Goal: Task Accomplishment & Management: Manage account settings

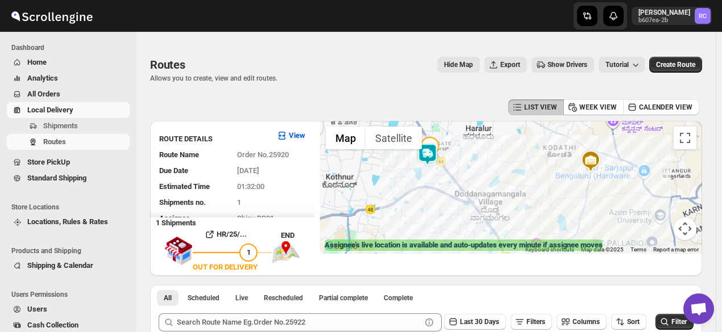
click at [68, 82] on span "Analytics" at bounding box center [77, 78] width 100 height 11
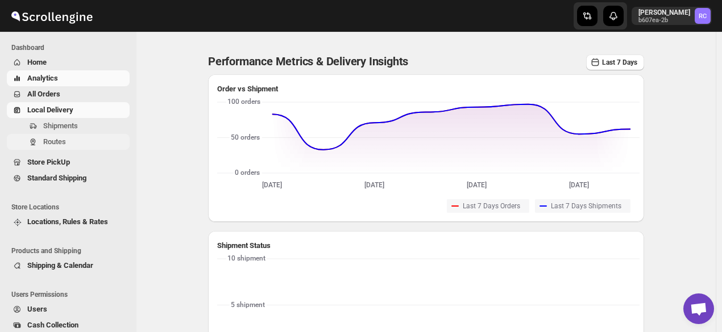
click at [64, 145] on span "Routes" at bounding box center [54, 142] width 23 height 9
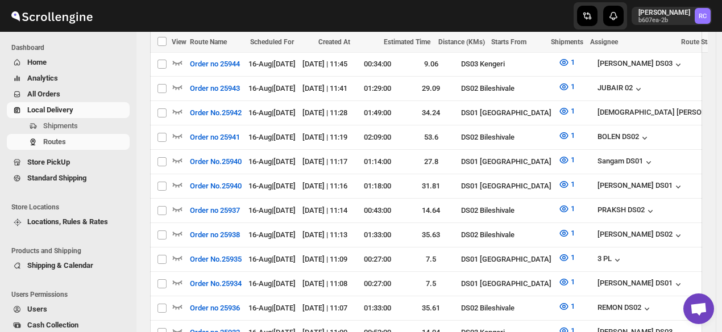
scroll to position [835, 0]
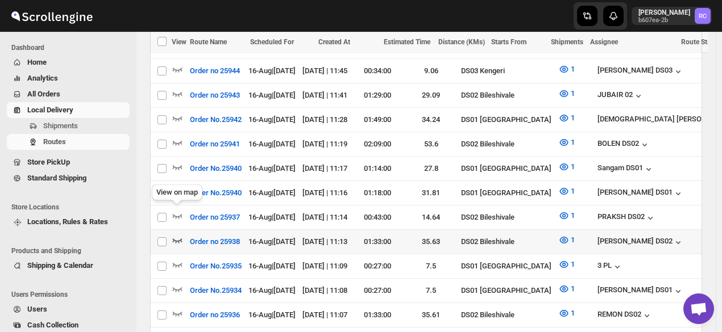
click at [174, 235] on icon "button" at bounding box center [177, 240] width 11 height 11
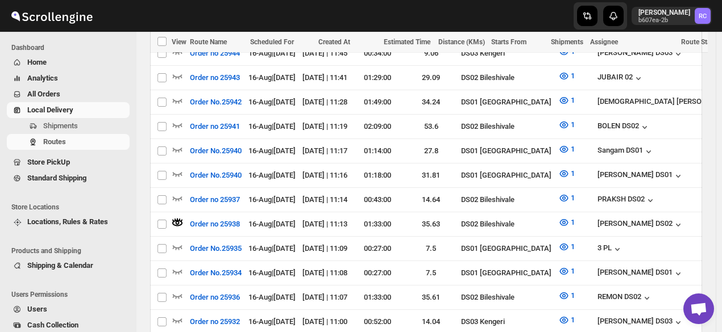
scroll to position [858, 0]
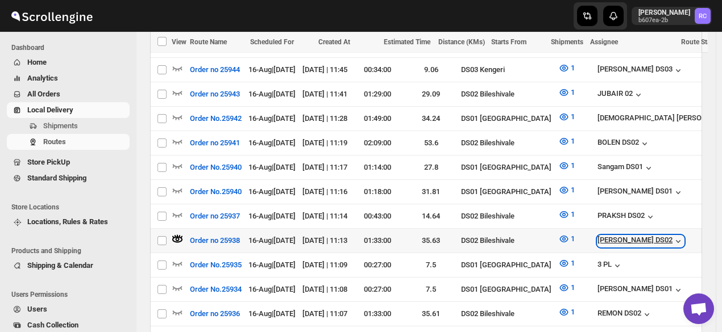
click at [672, 236] on icon "button" at bounding box center [677, 241] width 11 height 11
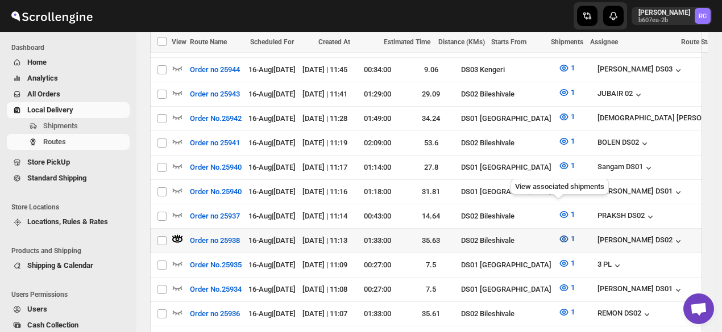
click at [560, 236] on icon "button" at bounding box center [564, 239] width 9 height 7
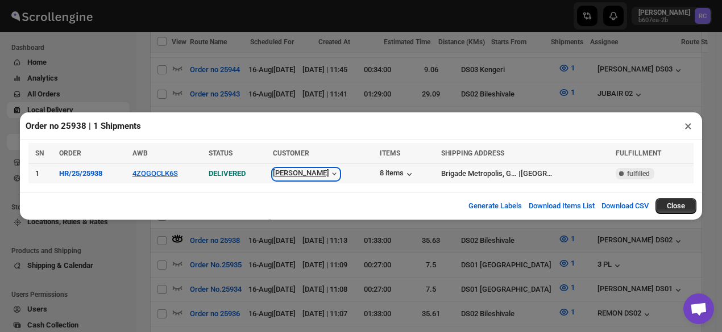
click at [332, 176] on icon "button" at bounding box center [334, 174] width 4 height 3
click at [685, 127] on button "×" at bounding box center [688, 126] width 16 height 16
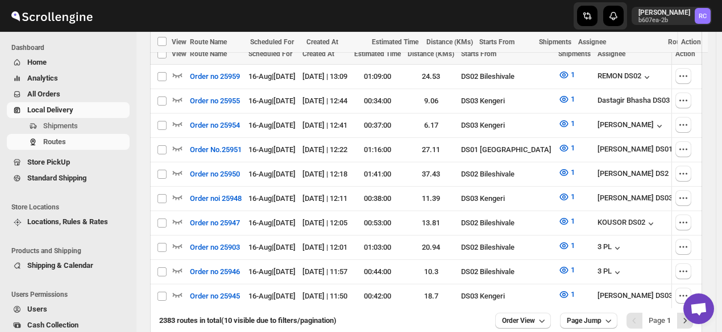
scroll to position [366, 0]
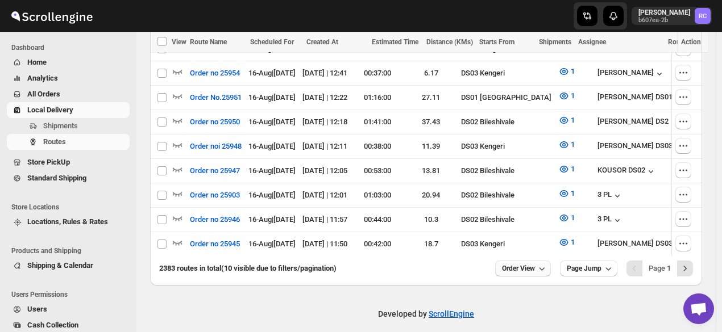
click at [547, 263] on icon "button" at bounding box center [541, 268] width 11 height 11
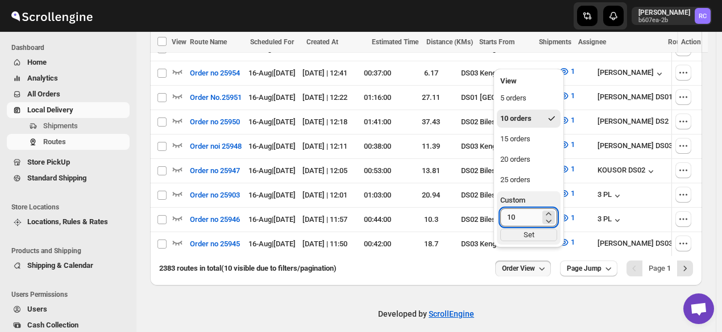
click at [527, 220] on input "10" at bounding box center [520, 218] width 40 height 18
type input "1"
type input "4"
type input "60"
click at [529, 238] on div "Set" at bounding box center [528, 235] width 57 height 13
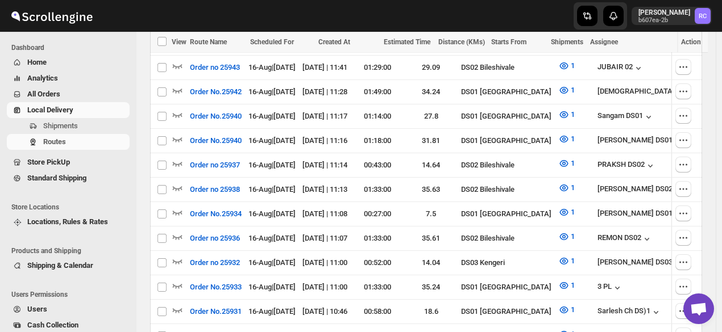
scroll to position [596, 0]
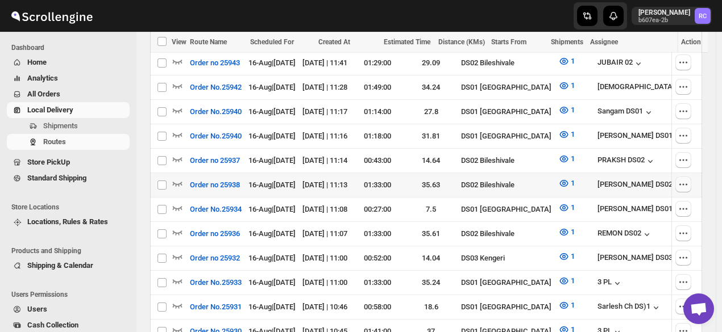
click at [689, 179] on icon "button" at bounding box center [682, 184] width 11 height 11
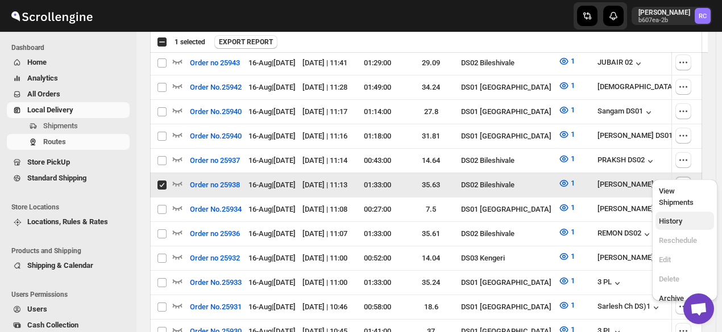
click at [680, 217] on span "History" at bounding box center [670, 221] width 23 height 9
checkbox input "false"
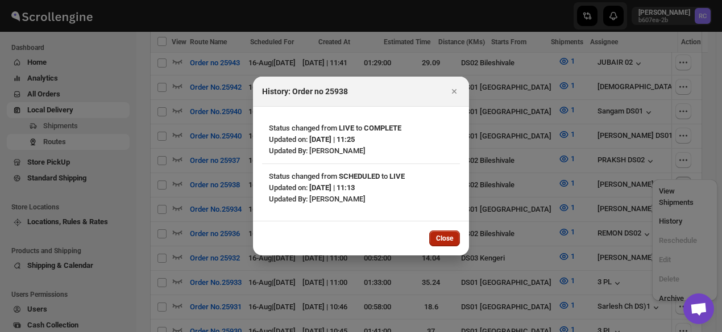
click at [442, 238] on span "Close" at bounding box center [444, 238] width 17 height 9
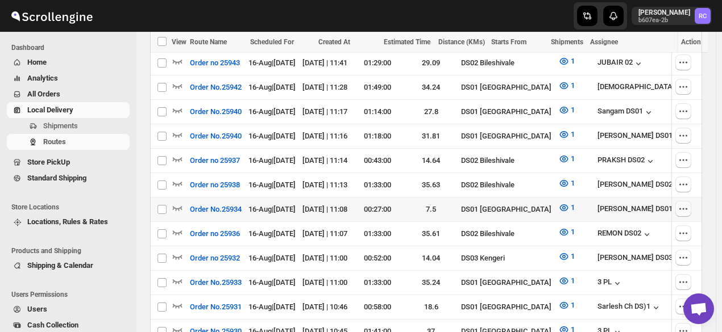
click at [689, 203] on icon "button" at bounding box center [682, 208] width 11 height 11
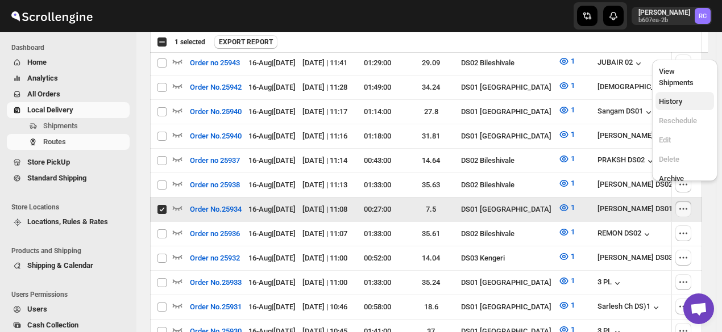
click at [674, 97] on span "History" at bounding box center [670, 101] width 23 height 9
checkbox input "false"
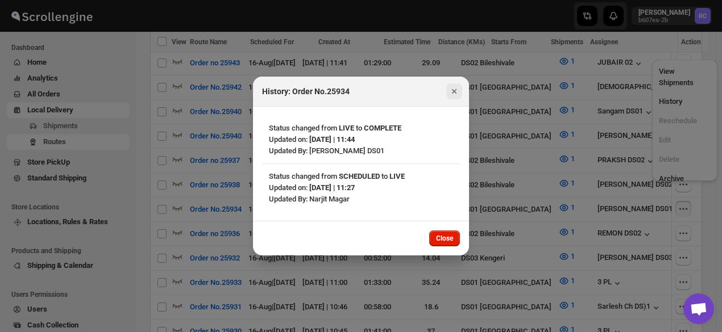
click at [457, 86] on icon "Close" at bounding box center [453, 91] width 11 height 11
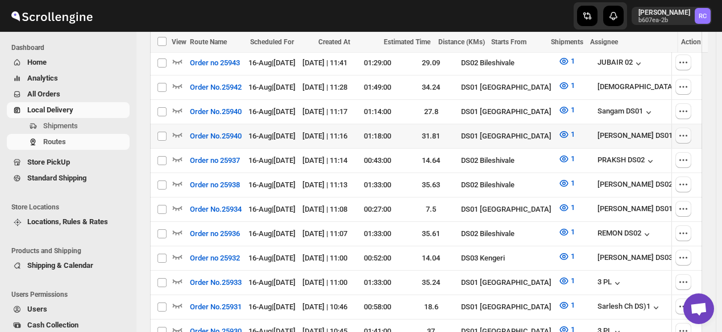
click at [681, 135] on icon "button" at bounding box center [680, 136] width 2 height 2
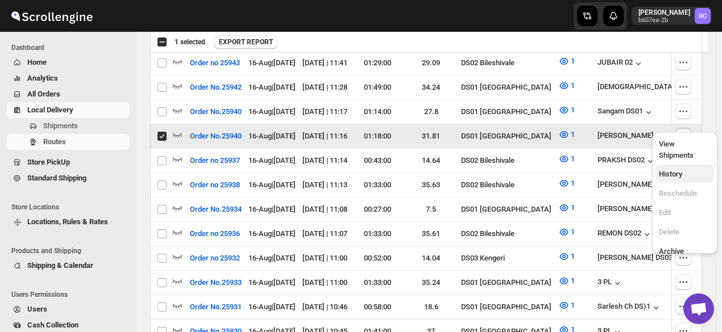
click at [673, 170] on span "History" at bounding box center [670, 174] width 23 height 9
checkbox input "false"
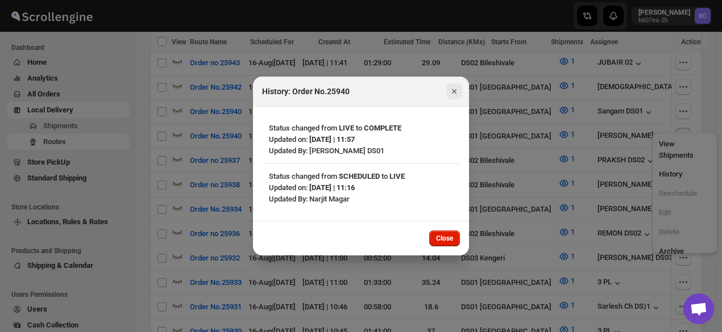
click at [451, 89] on icon "Close" at bounding box center [453, 91] width 11 height 11
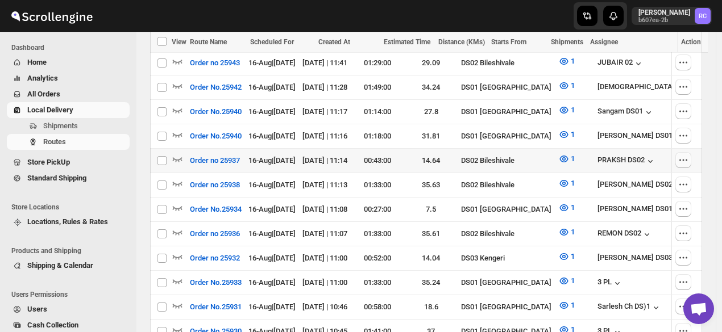
click at [686, 155] on icon "button" at bounding box center [682, 160] width 11 height 11
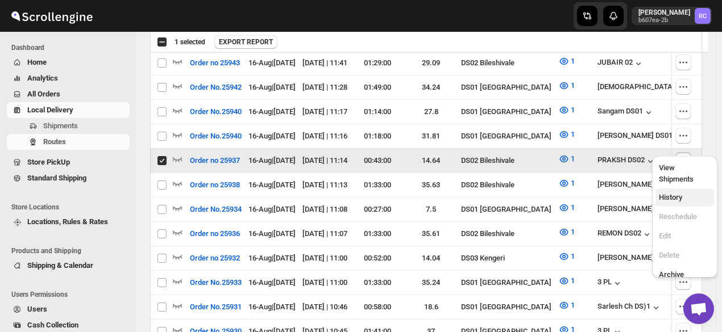
click at [672, 193] on span "History" at bounding box center [670, 197] width 23 height 9
checkbox input "false"
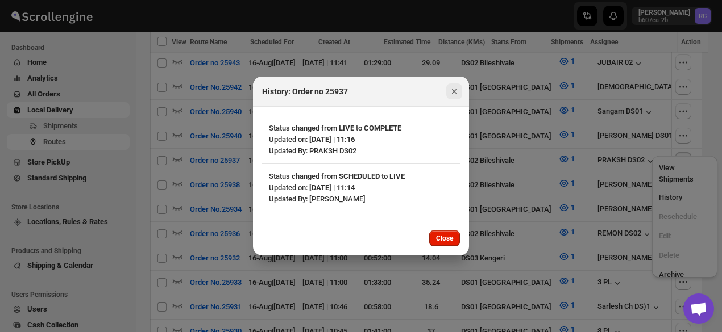
click at [454, 93] on icon "Close" at bounding box center [454, 91] width 5 height 5
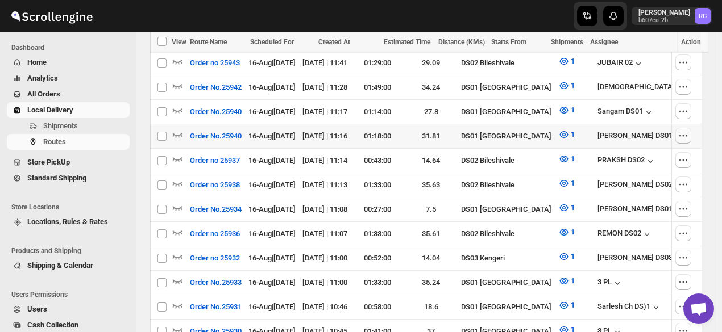
click at [687, 130] on icon "button" at bounding box center [682, 135] width 11 height 11
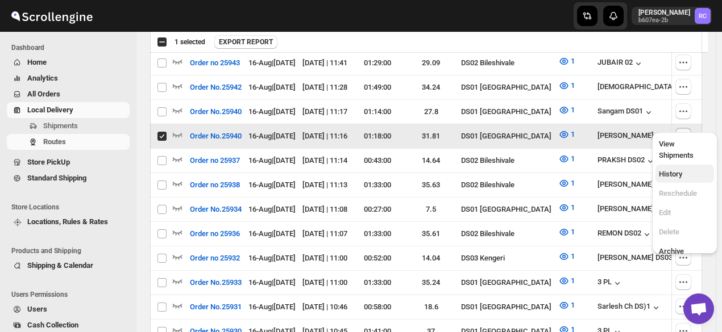
click at [670, 170] on span "History" at bounding box center [670, 174] width 23 height 9
checkbox input "false"
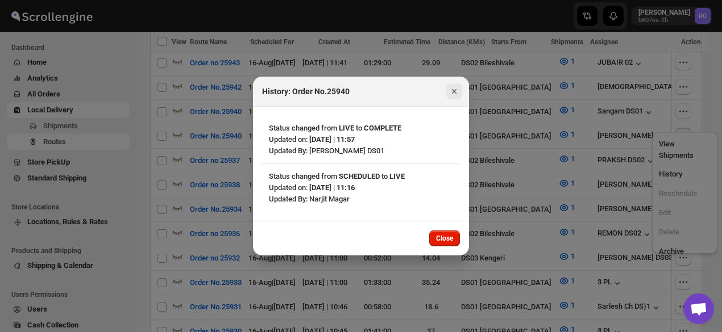
click at [454, 94] on icon "Close" at bounding box center [453, 91] width 11 height 11
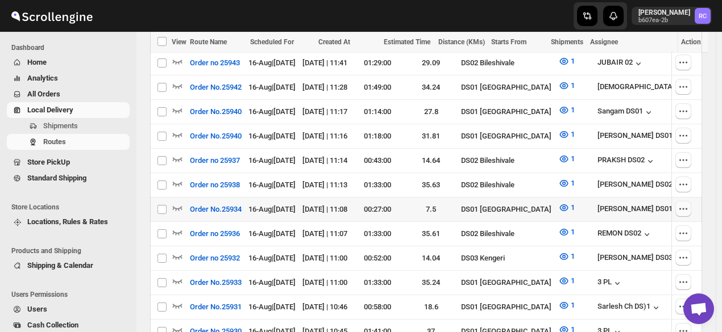
click at [689, 203] on icon "button" at bounding box center [682, 208] width 11 height 11
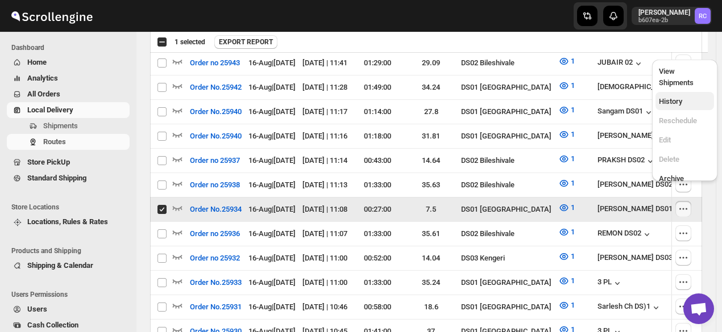
click at [679, 97] on span "History" at bounding box center [670, 101] width 23 height 9
checkbox input "false"
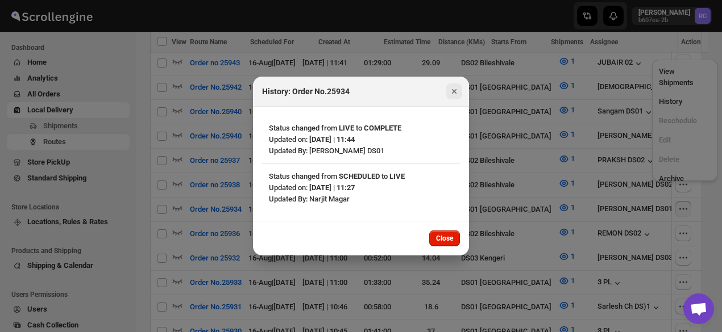
click at [456, 90] on icon "Close" at bounding box center [453, 91] width 11 height 11
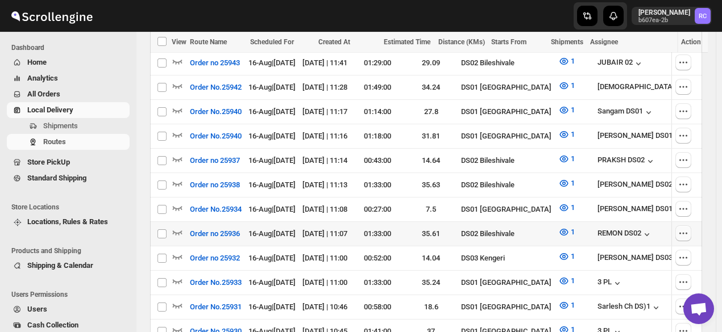
click at [689, 228] on icon "button" at bounding box center [682, 233] width 11 height 11
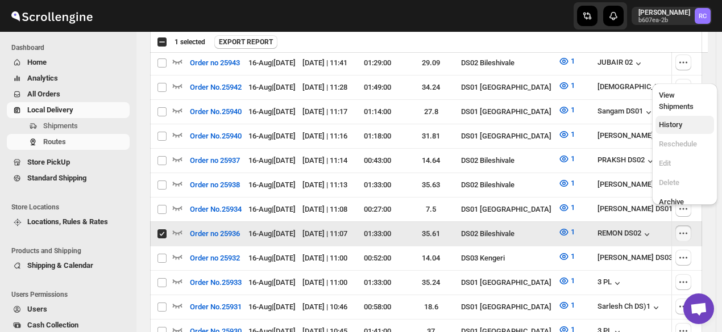
click at [673, 120] on span "History" at bounding box center [670, 124] width 23 height 9
checkbox input "false"
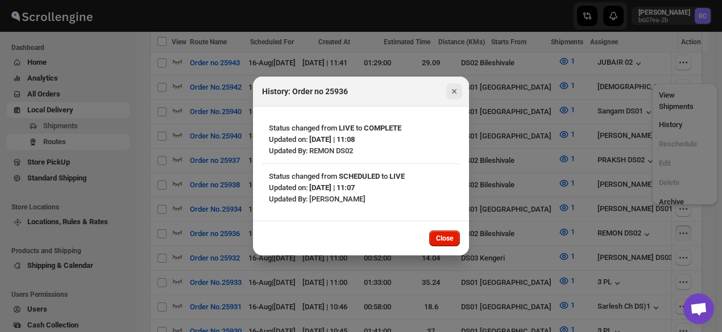
click at [457, 94] on icon "Close" at bounding box center [453, 91] width 11 height 11
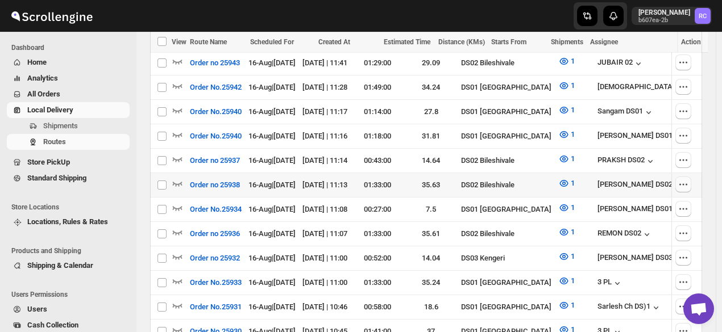
click at [689, 179] on icon "button" at bounding box center [682, 184] width 11 height 11
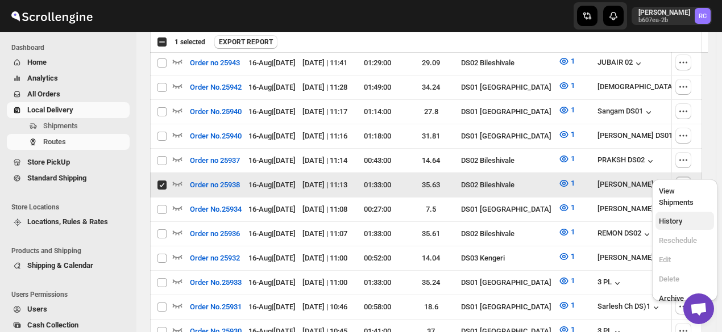
click at [678, 217] on span "History" at bounding box center [685, 221] width 52 height 11
checkbox input "false"
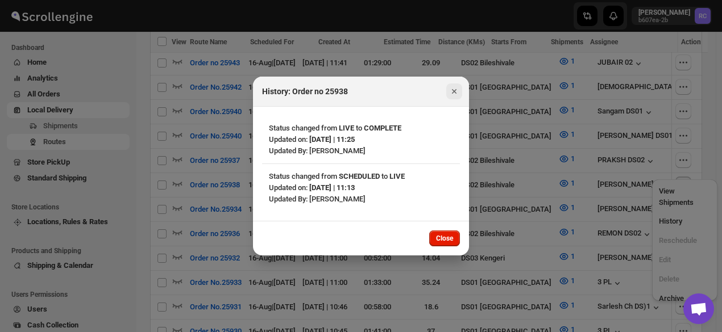
click at [456, 90] on icon "Close" at bounding box center [453, 91] width 11 height 11
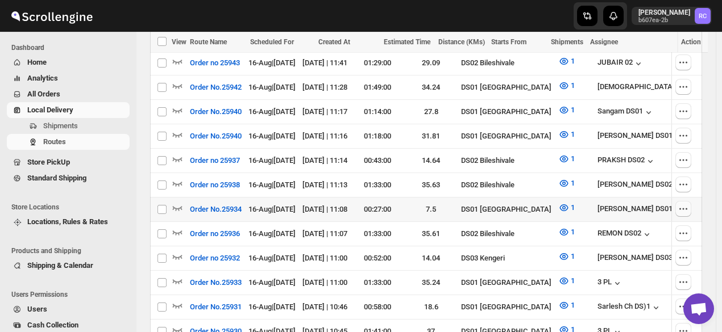
click at [689, 203] on icon "button" at bounding box center [682, 208] width 11 height 11
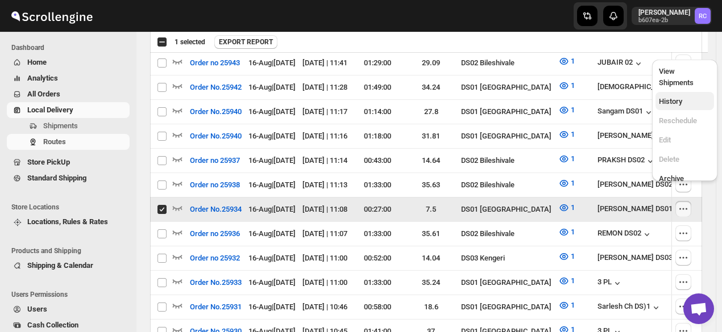
click at [668, 97] on span "History" at bounding box center [670, 101] width 23 height 9
checkbox input "false"
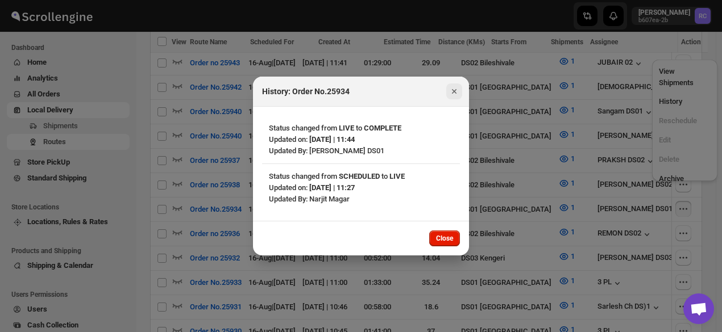
click at [454, 90] on icon "Close" at bounding box center [453, 91] width 11 height 11
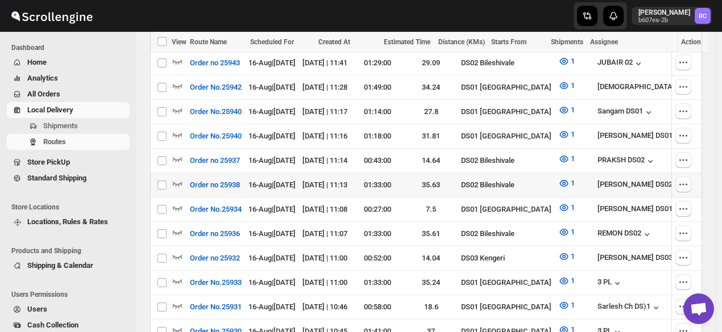
click at [684, 179] on icon "button" at bounding box center [682, 184] width 11 height 11
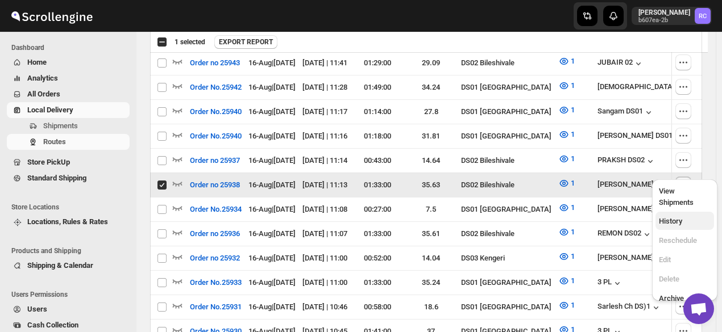
click at [680, 217] on span "History" at bounding box center [670, 221] width 23 height 9
checkbox input "false"
